Goal: Information Seeking & Learning: Find specific fact

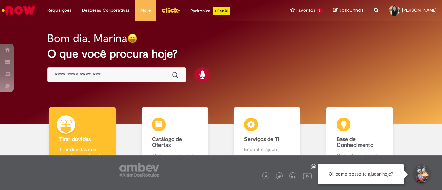
click at [0, 0] on link "Exibir Todas as Solicitações" at bounding box center [0, 0] width 0 height 0
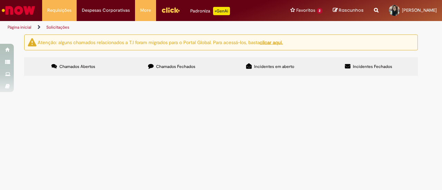
click at [374, 10] on icon "Search from all sources" at bounding box center [376, 6] width 4 height 12
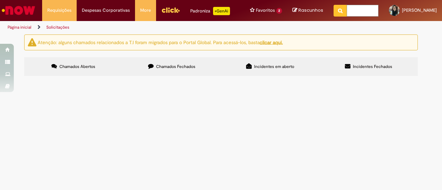
click at [348, 9] on input "text" at bounding box center [363, 11] width 32 height 12
click at [350, 14] on input "text" at bounding box center [363, 11] width 32 height 12
click at [351, 13] on input "text" at bounding box center [363, 11] width 32 height 12
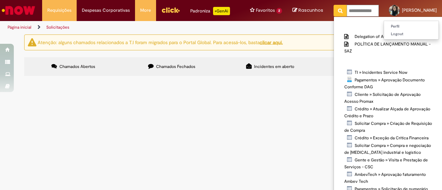
drag, startPoint x: 345, startPoint y: 11, endPoint x: 400, endPoint y: 7, distance: 55.0
click at [400, 7] on div "Requisições Exibir Todas as Solicitações Requisições Exibir Todas as Solicitaçõ…" at bounding box center [239, 10] width 405 height 21
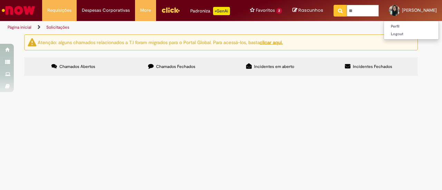
scroll to position [0, 0]
type input "*"
type input "*********"
click button "Pesquisar" at bounding box center [340, 11] width 13 height 12
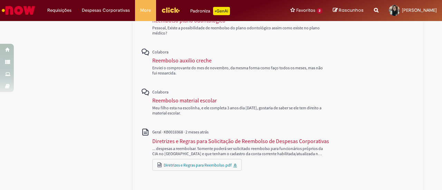
scroll to position [403, 0]
